Goal: Task Accomplishment & Management: Use online tool/utility

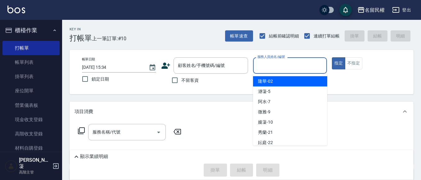
drag, startPoint x: 305, startPoint y: 66, endPoint x: 299, endPoint y: 65, distance: 6.9
click at [303, 69] on input "服務人員姓名/編號" at bounding box center [290, 65] width 69 height 11
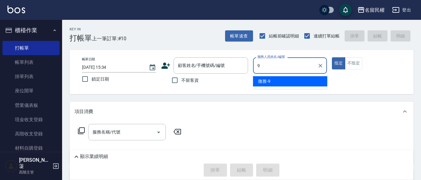
type input "微雅-9"
type button "true"
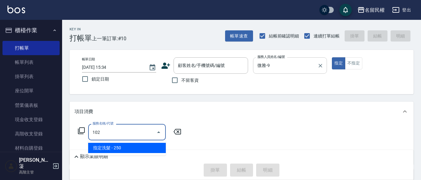
type input "指定洗髮(102)"
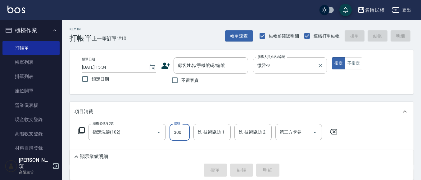
type input "300"
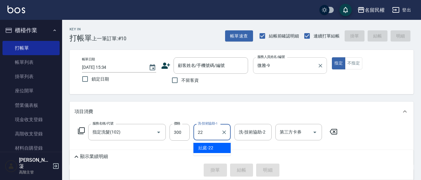
type input "妘庭-22"
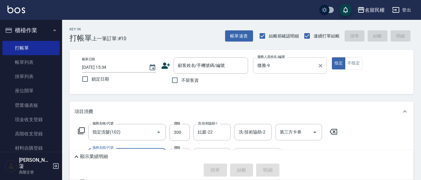
type input "[PERSON_NAME](701)"
type input "30"
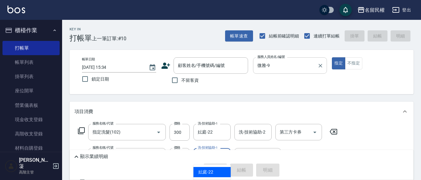
type input "妘庭-22"
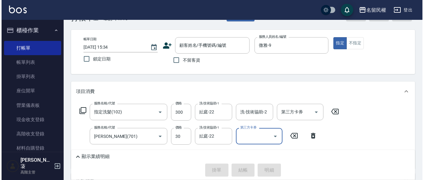
scroll to position [31, 0]
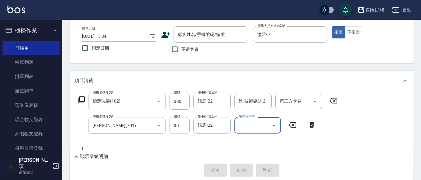
click at [175, 49] on input "不留客資" at bounding box center [174, 49] width 13 height 13
checkbox input "true"
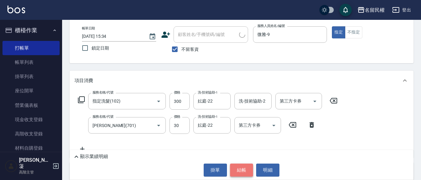
click at [234, 166] on button "結帳" at bounding box center [241, 170] width 23 height 13
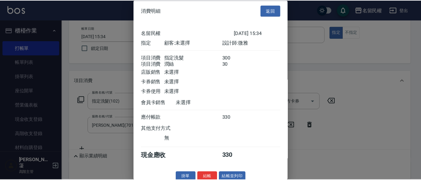
scroll to position [16, 0]
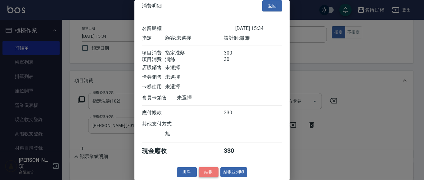
click at [205, 171] on button "結帳" at bounding box center [209, 173] width 20 height 10
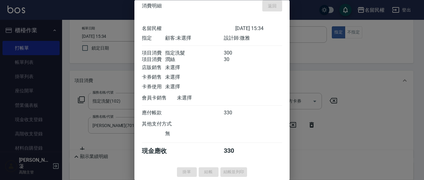
type input "[DATE] 17:25"
